Goal: Navigation & Orientation: Find specific page/section

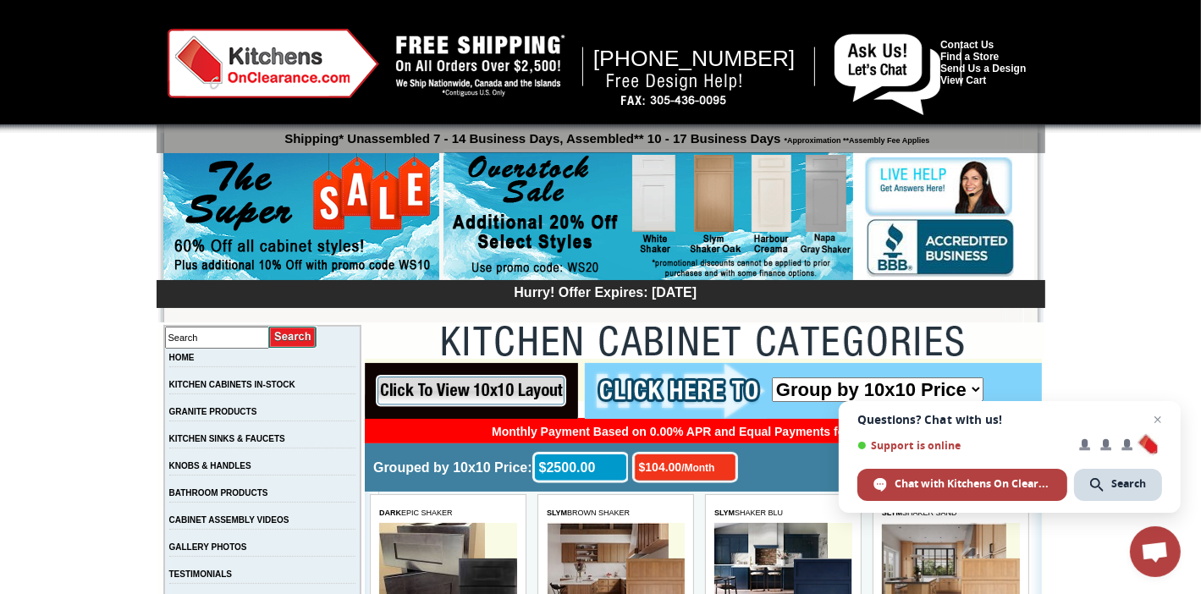
click at [780, 211] on img at bounding box center [649, 217] width 410 height 130
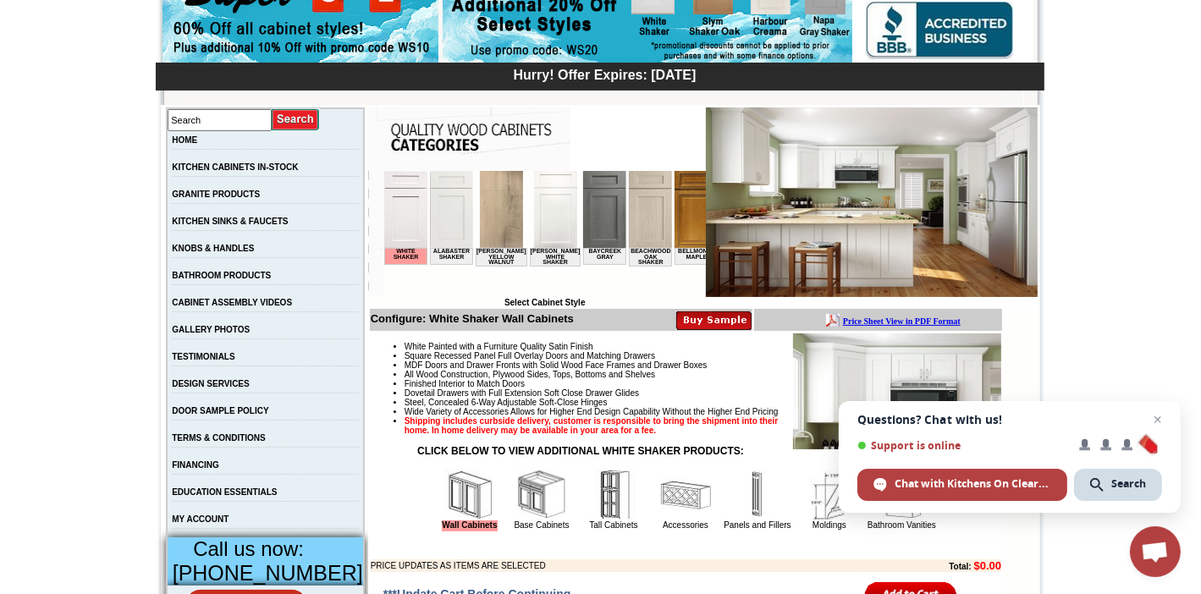
scroll to position [254, 0]
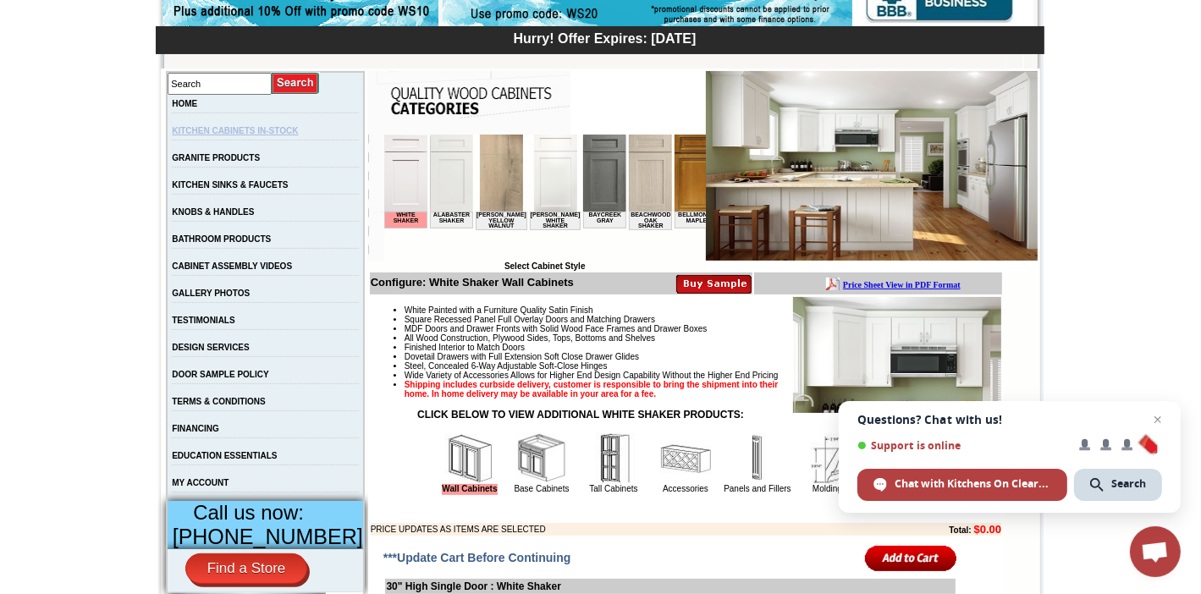
click at [298, 133] on link "KITCHEN CABINETS IN-STOCK" at bounding box center [235, 130] width 126 height 9
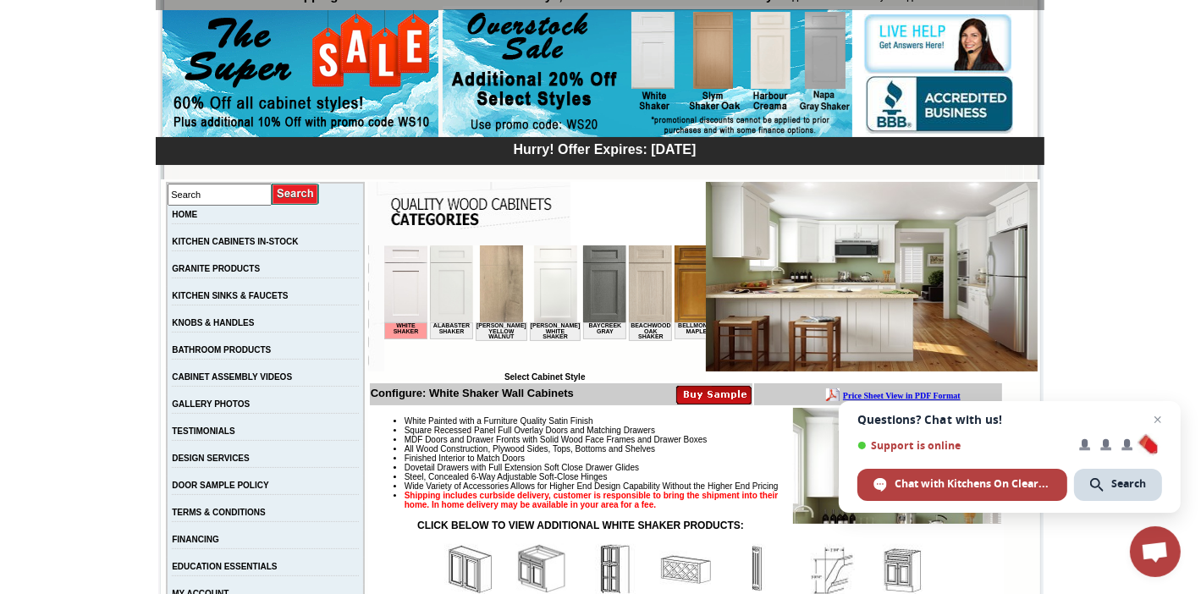
scroll to position [169, 0]
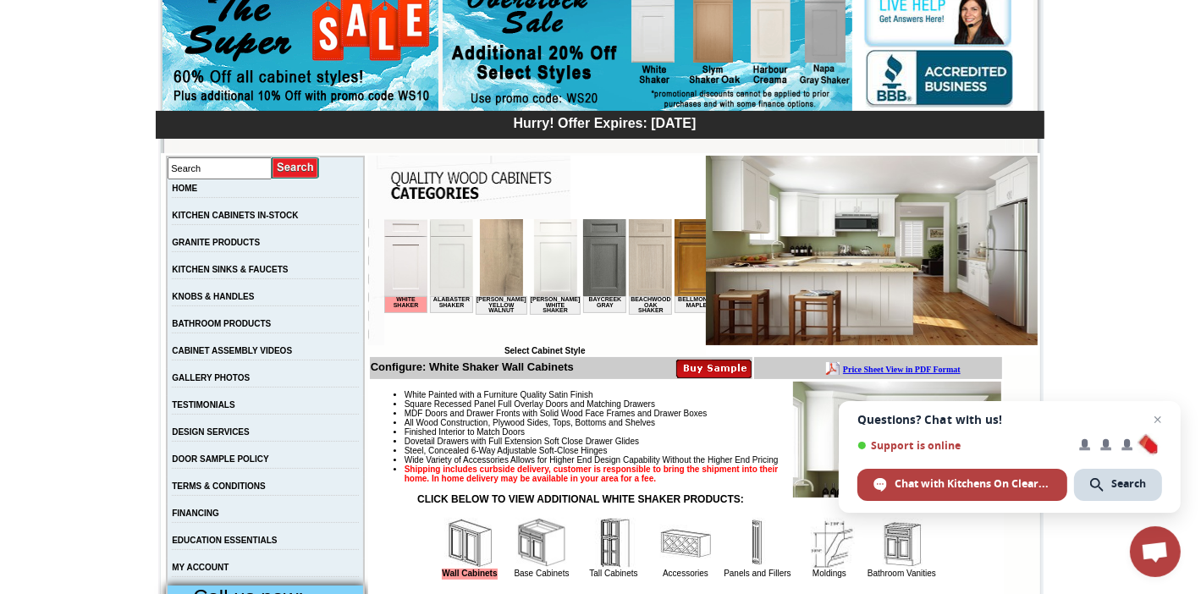
click at [646, 267] on img at bounding box center [649, 256] width 43 height 77
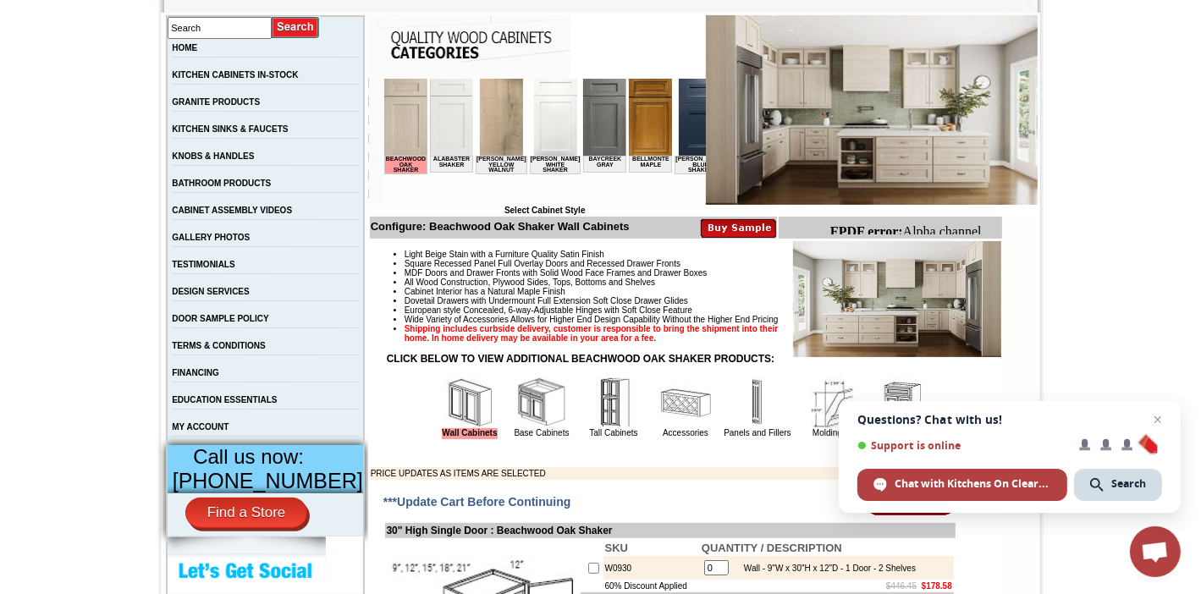
scroll to position [339, 0]
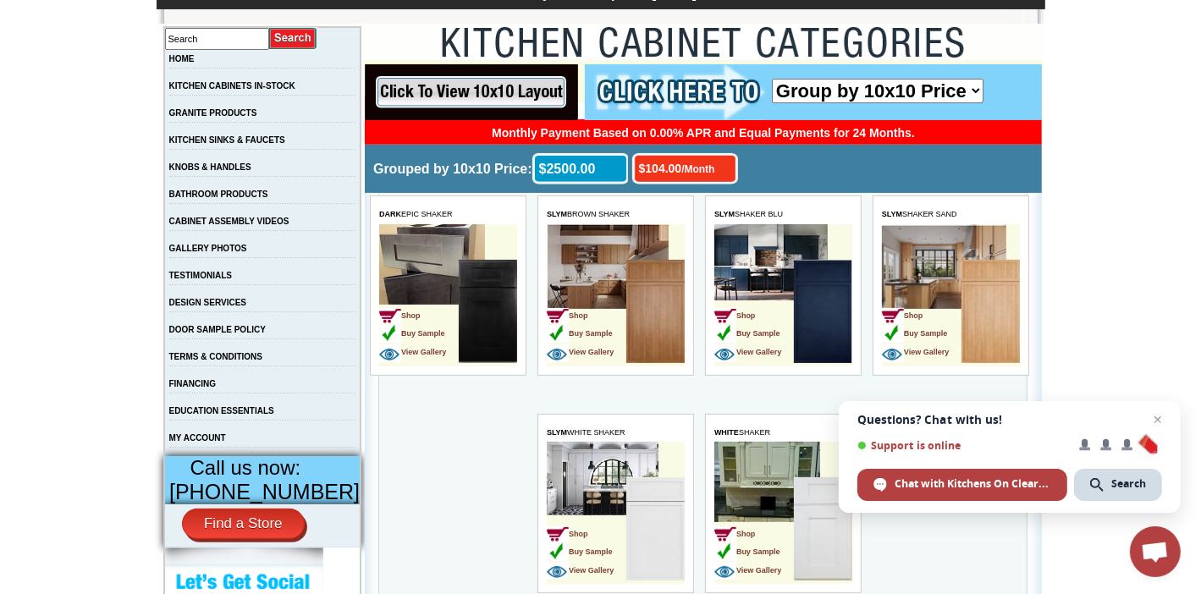
scroll to position [339, 0]
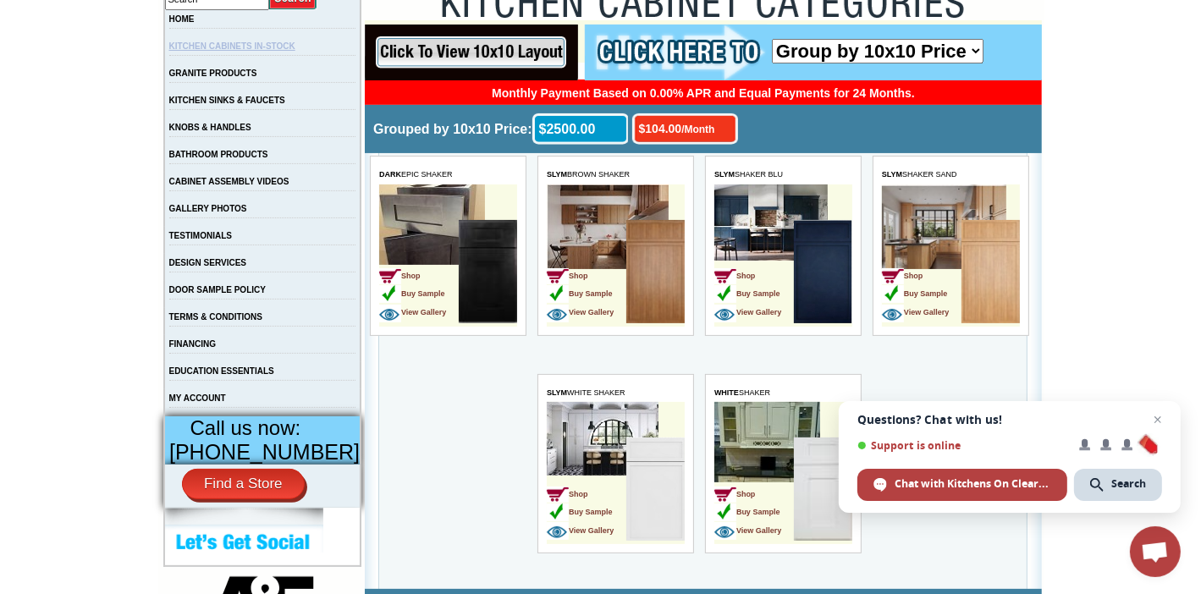
click at [256, 47] on link "KITCHEN CABINETS IN-STOCK" at bounding box center [232, 45] width 126 height 9
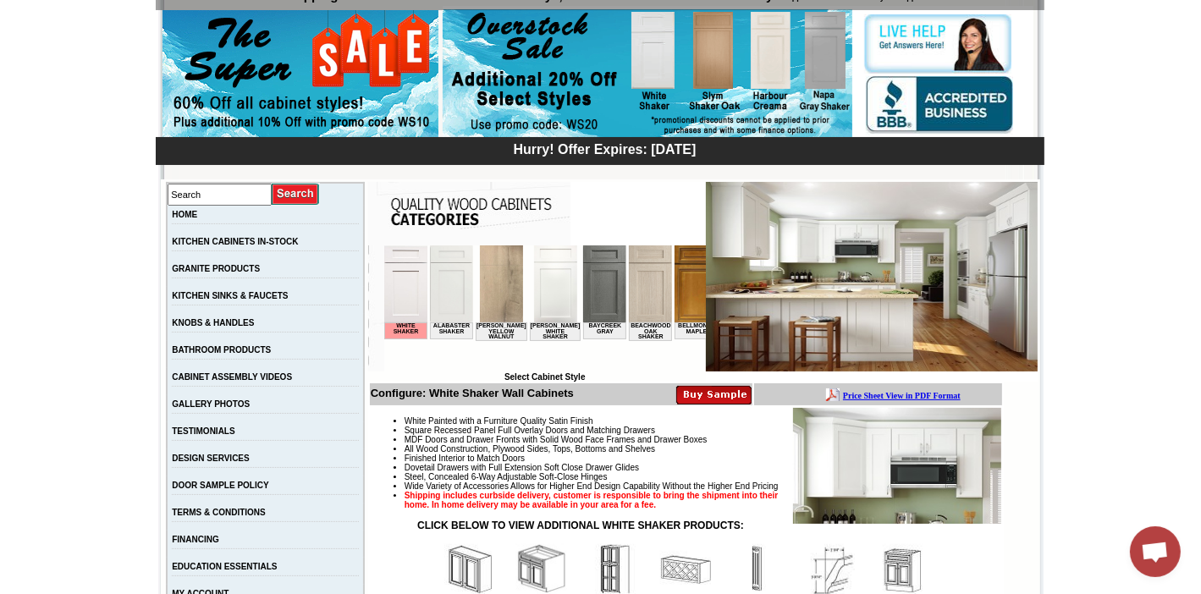
scroll to position [169, 0]
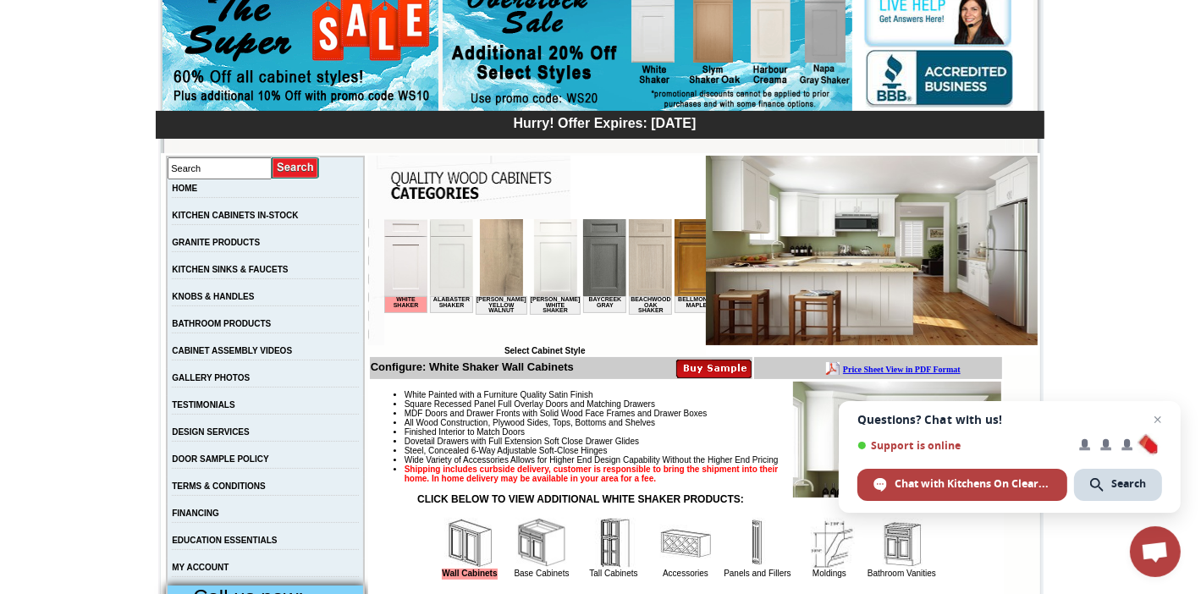
click at [449, 264] on img at bounding box center [450, 256] width 43 height 77
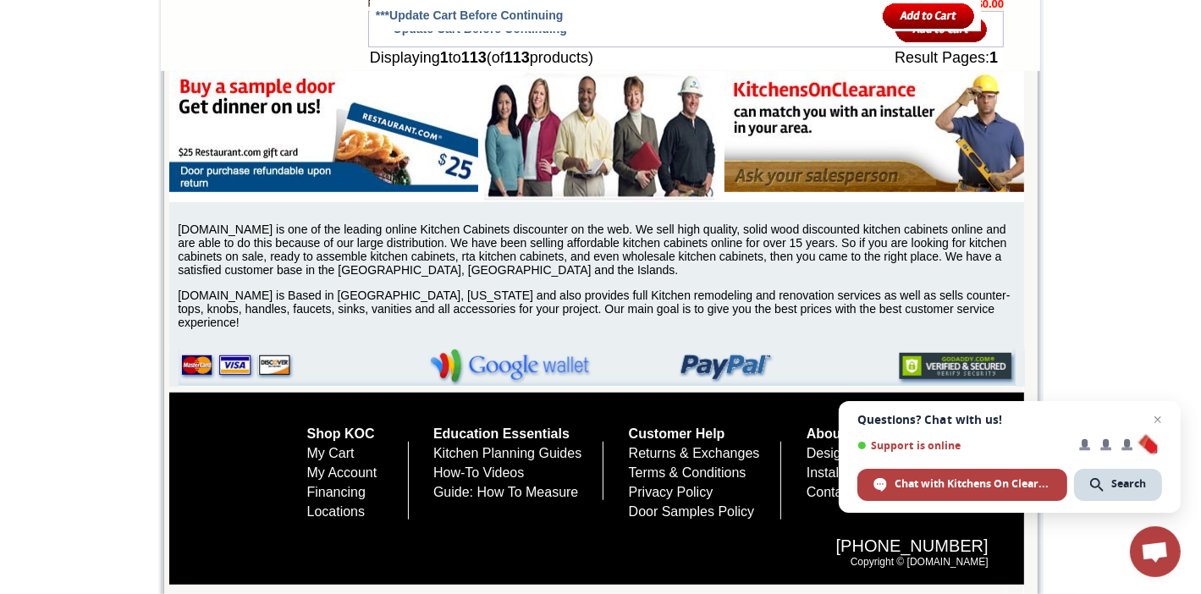
scroll to position [7787, 0]
